Goal: Find specific fact: Find specific fact

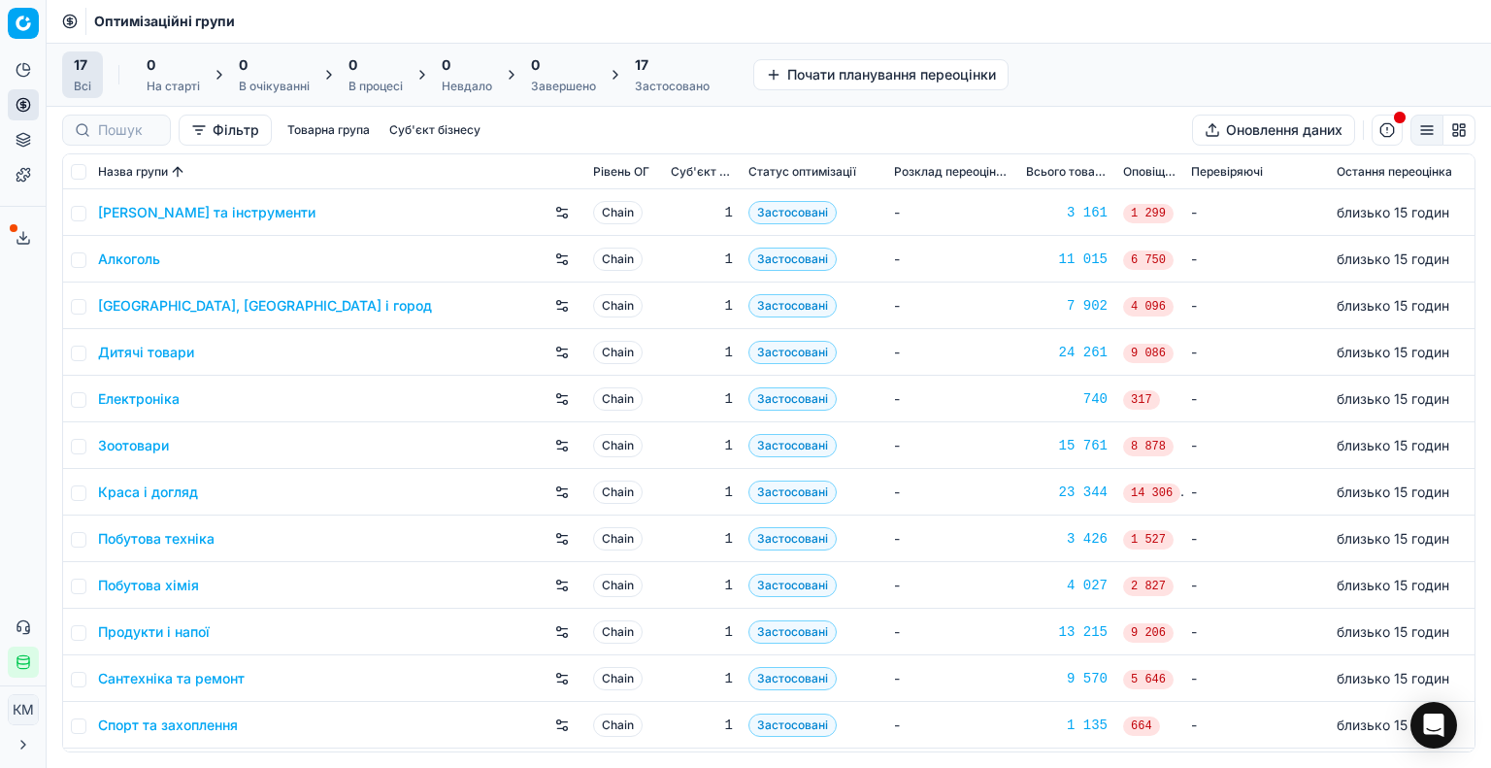
click at [179, 582] on link "Побутова хімія" at bounding box center [148, 585] width 101 height 19
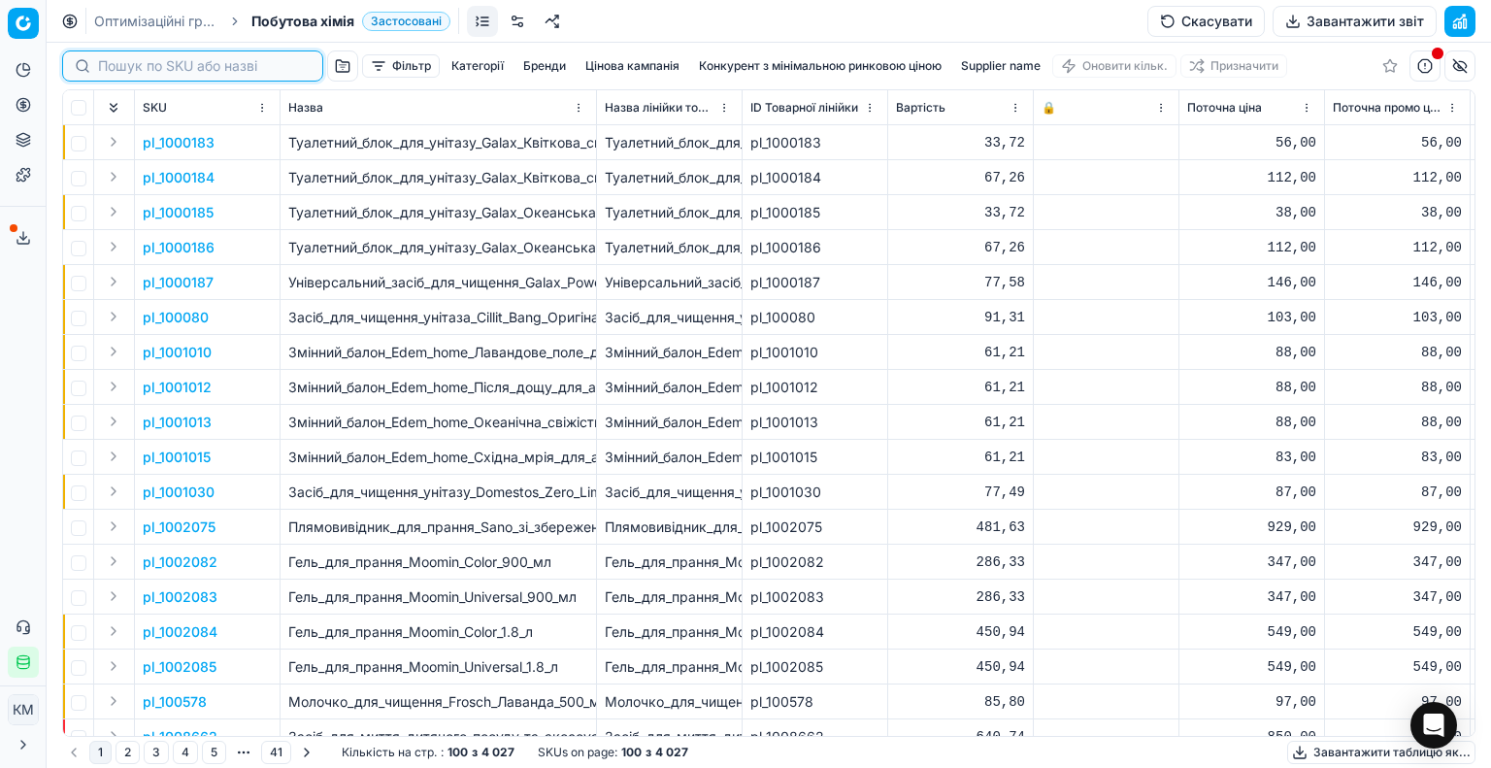
click at [139, 69] on input at bounding box center [204, 65] width 213 height 19
paste input "590555"
type input "590555"
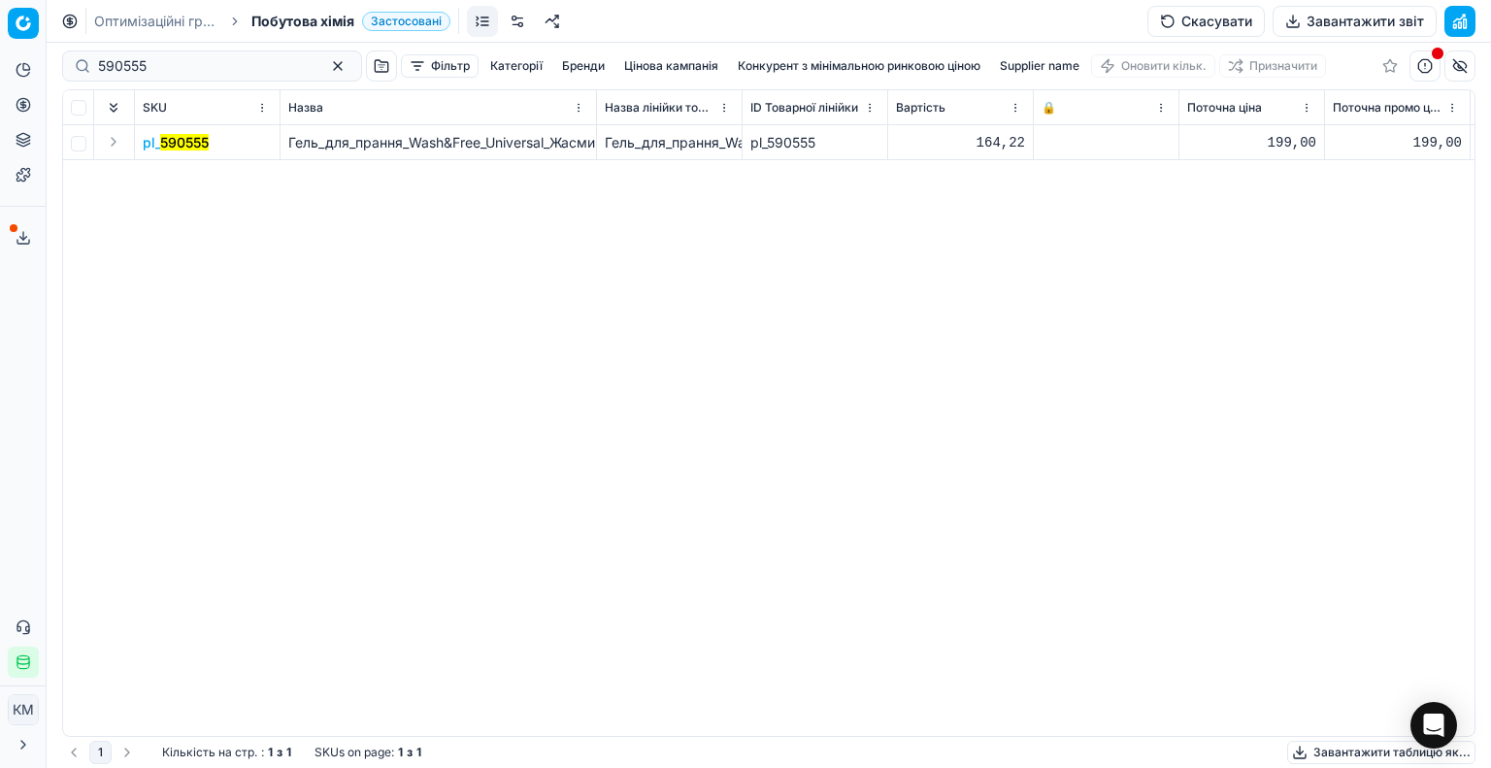
click at [187, 139] on mark "590555" at bounding box center [184, 142] width 49 height 17
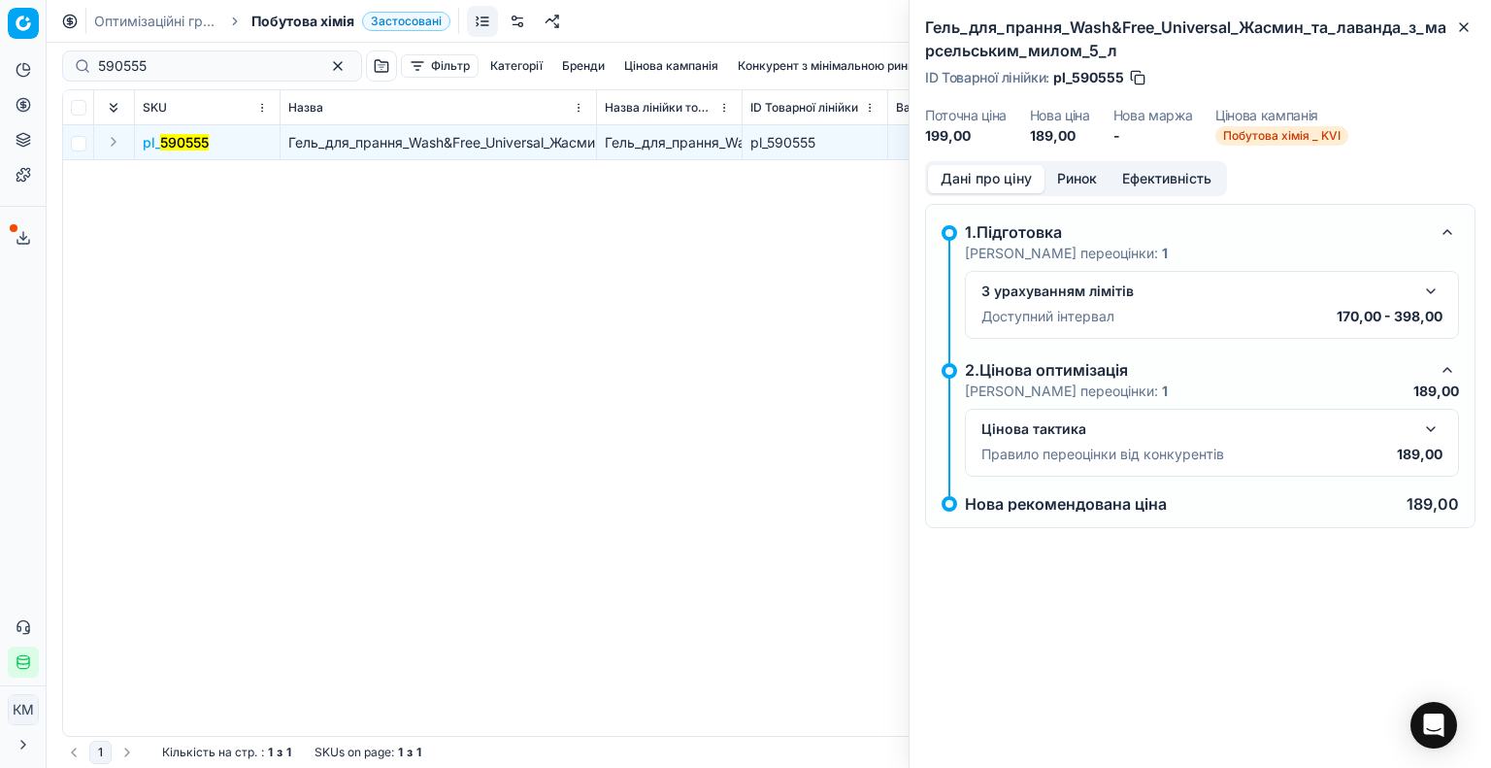
click at [1425, 431] on button "button" at bounding box center [1430, 428] width 23 height 23
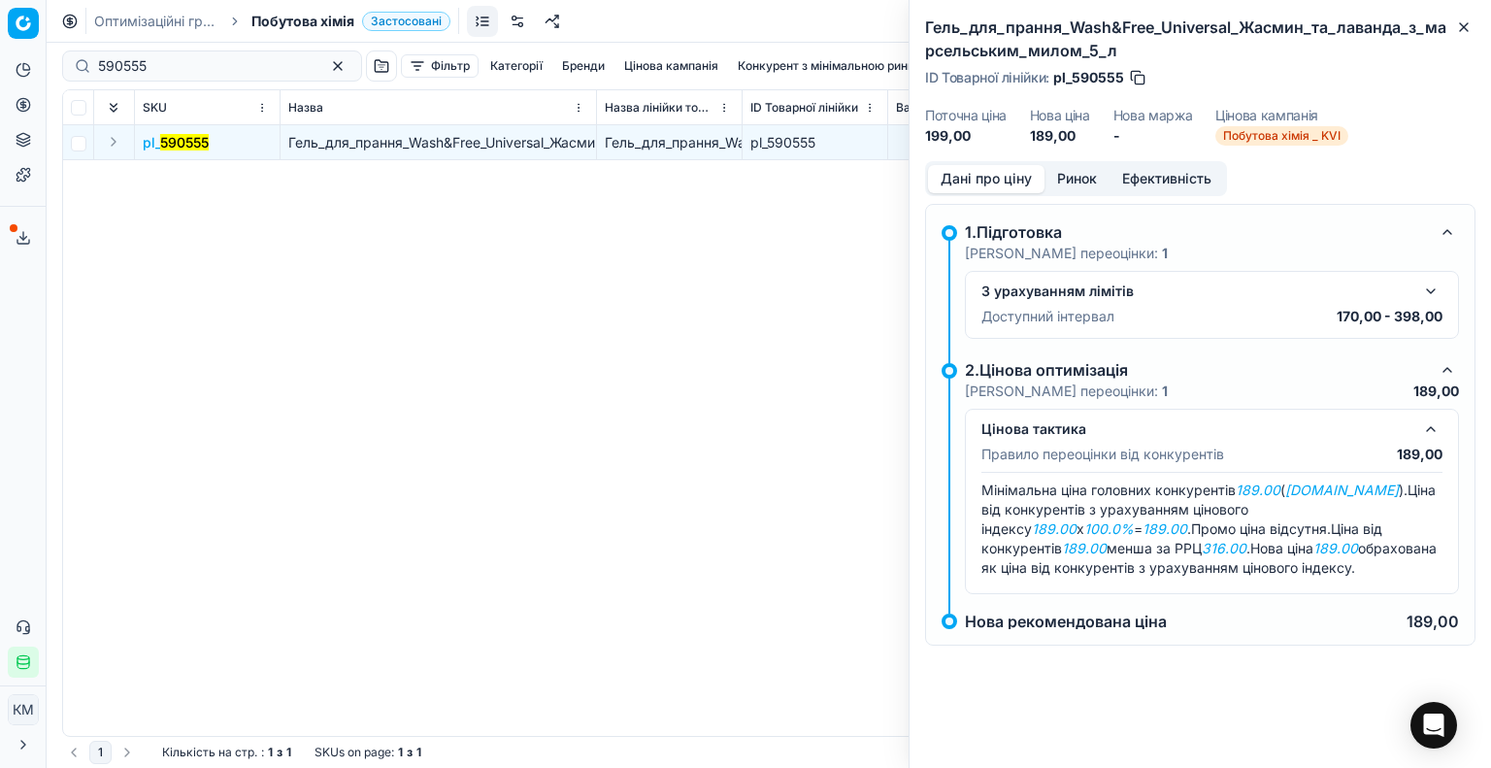
click at [1069, 170] on button "Ринок" at bounding box center [1077, 179] width 65 height 28
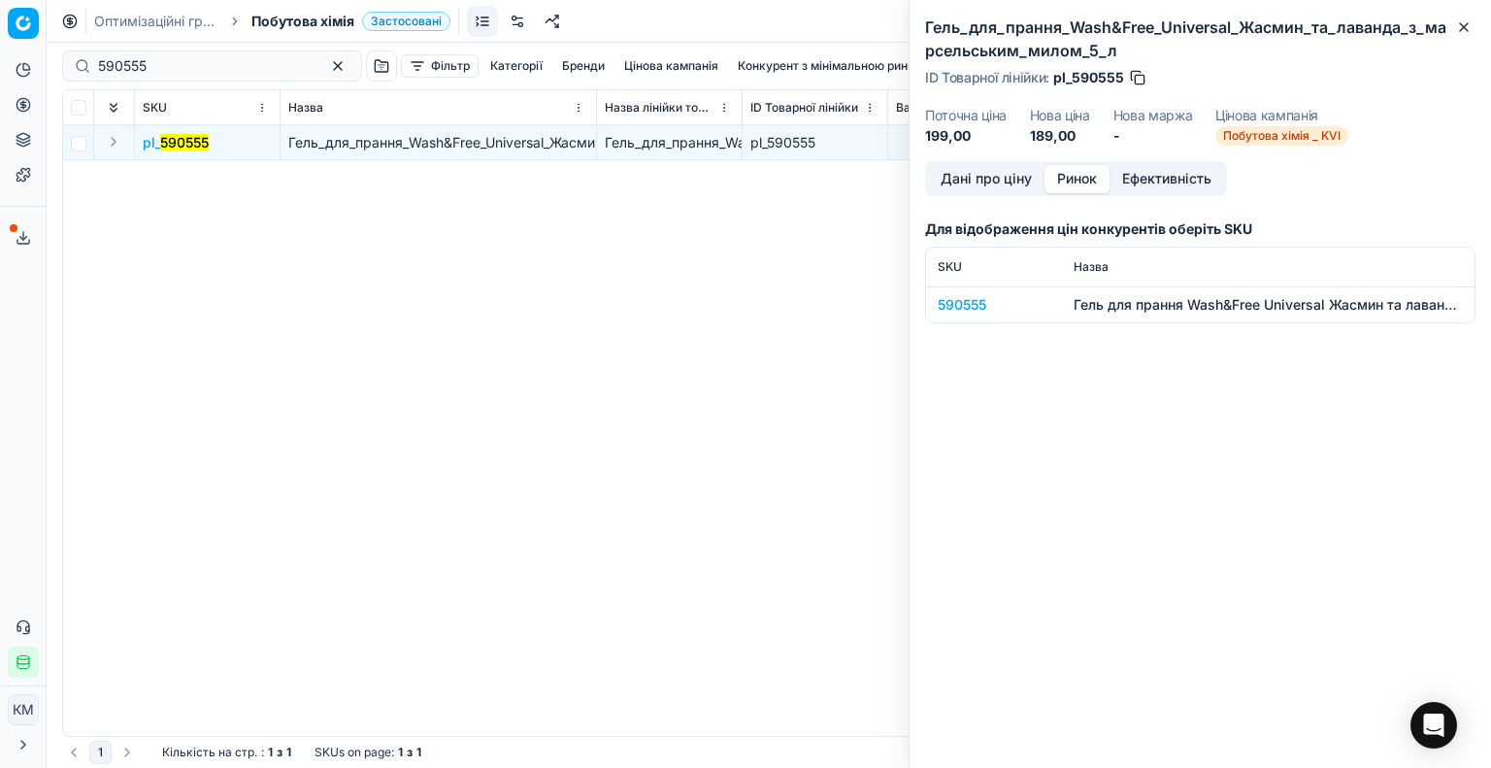
click at [979, 302] on div "590555" at bounding box center [994, 304] width 113 height 19
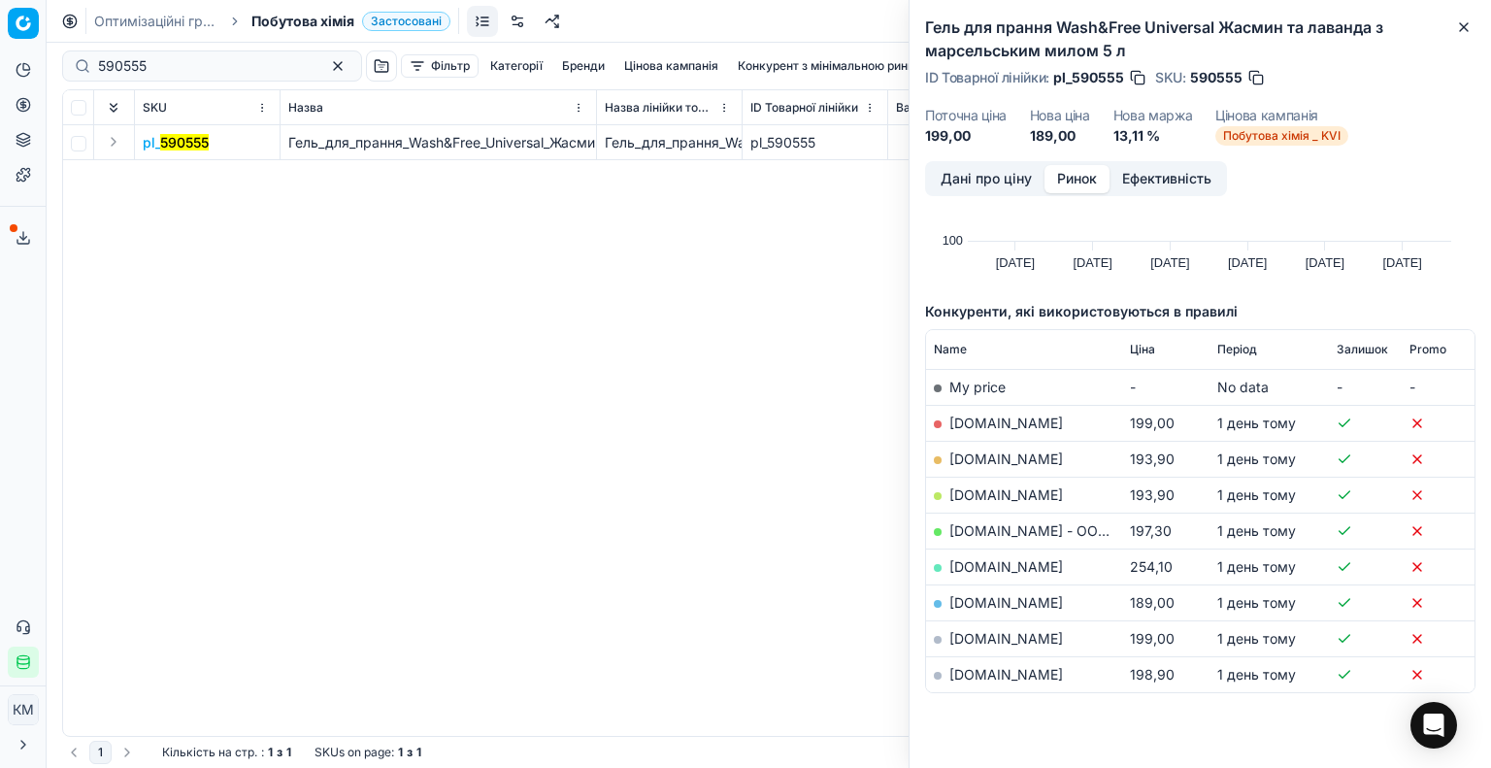
scroll to position [189, 0]
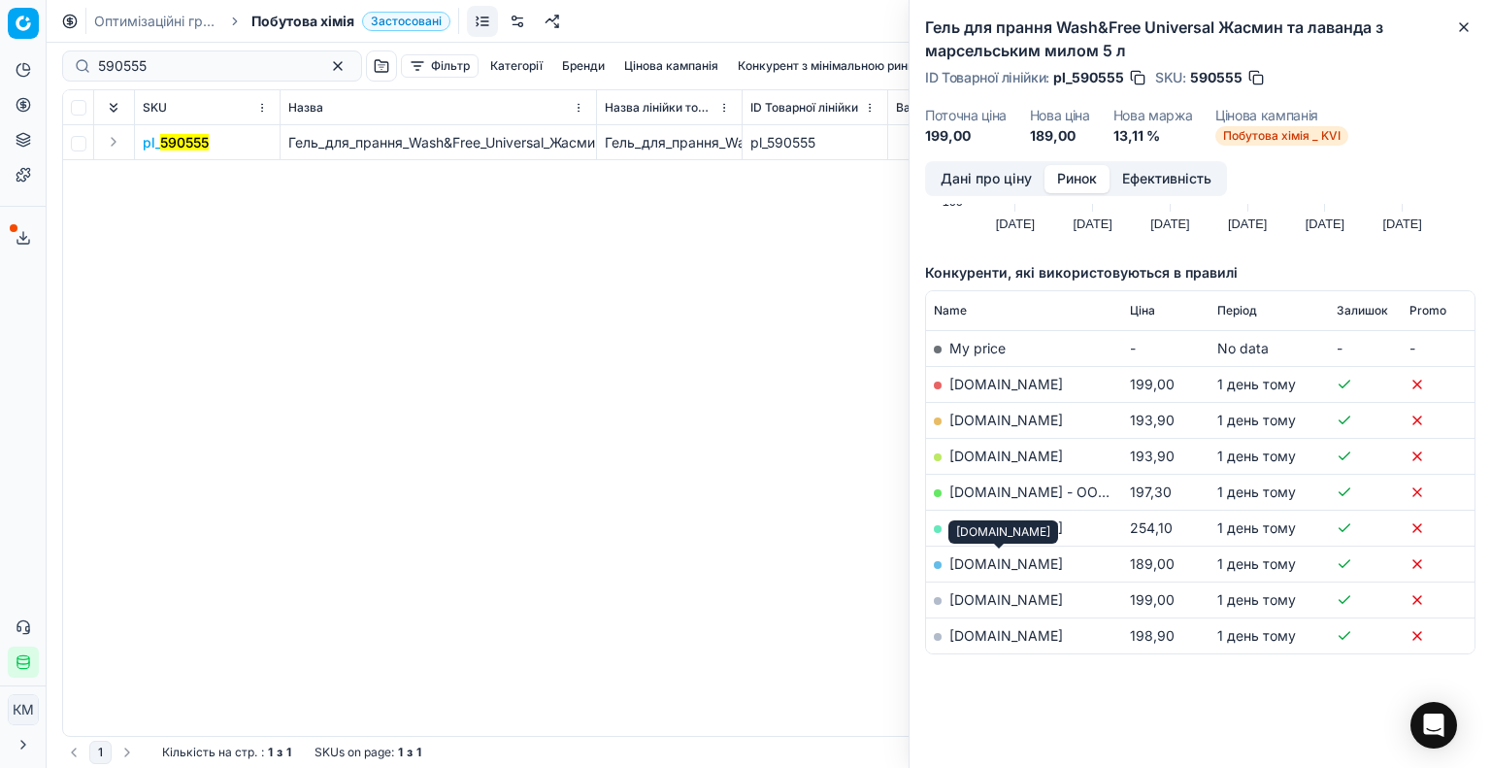
click at [1002, 562] on link "[DOMAIN_NAME]" at bounding box center [1006, 563] width 114 height 17
